Goal: Task Accomplishment & Management: Manage account settings

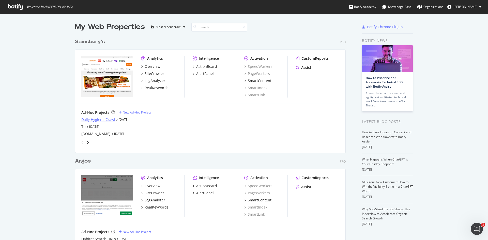
click at [83, 120] on div "Daily Hygiene Crawl" at bounding box center [98, 119] width 34 height 5
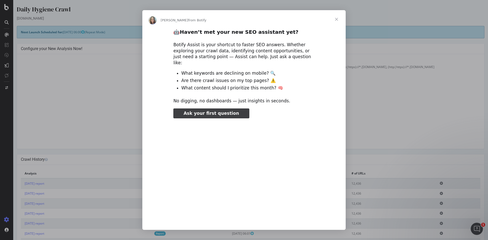
click at [6, 220] on div "Intercom messenger" at bounding box center [244, 120] width 488 height 240
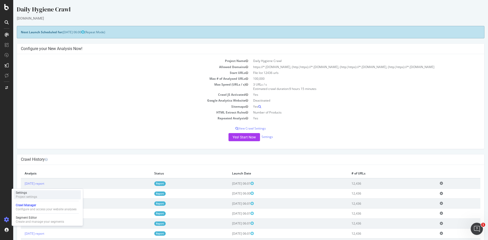
click at [30, 197] on div "Project settings" at bounding box center [26, 197] width 21 height 4
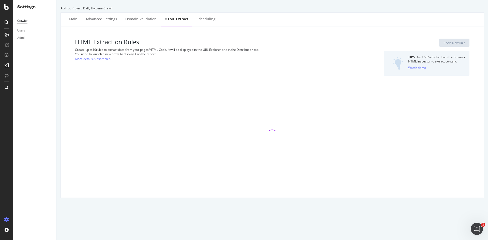
select select "i"
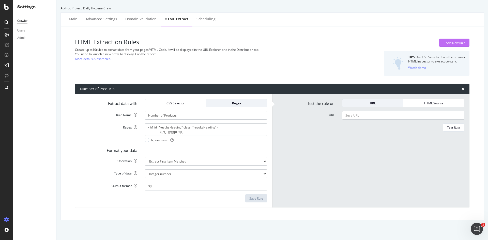
click at [451, 43] on div "+ Add New Rule" at bounding box center [454, 43] width 22 height 4
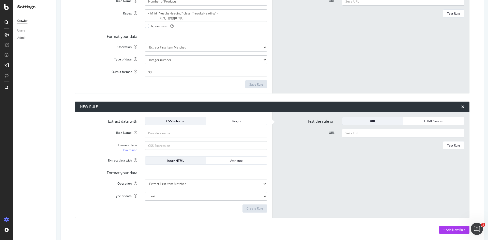
scroll to position [116, 0]
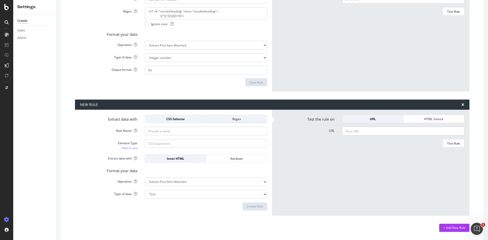
click at [221, 120] on div "Regex" at bounding box center [236, 119] width 53 height 4
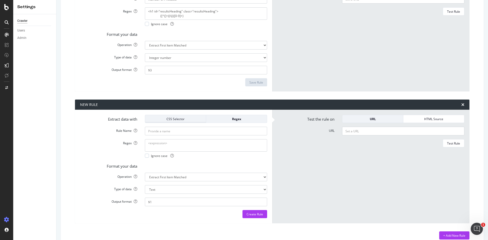
click at [187, 119] on div "CSS Selector" at bounding box center [175, 119] width 53 height 4
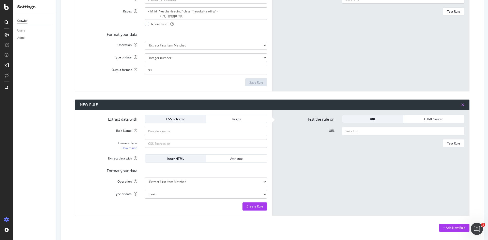
click at [461, 105] on icon "times" at bounding box center [462, 105] width 3 height 4
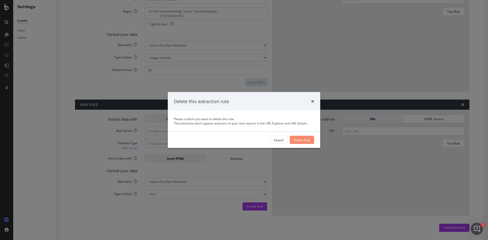
click at [305, 137] on div "Delete Rule" at bounding box center [302, 140] width 16 height 8
